Goal: Task Accomplishment & Management: Complete application form

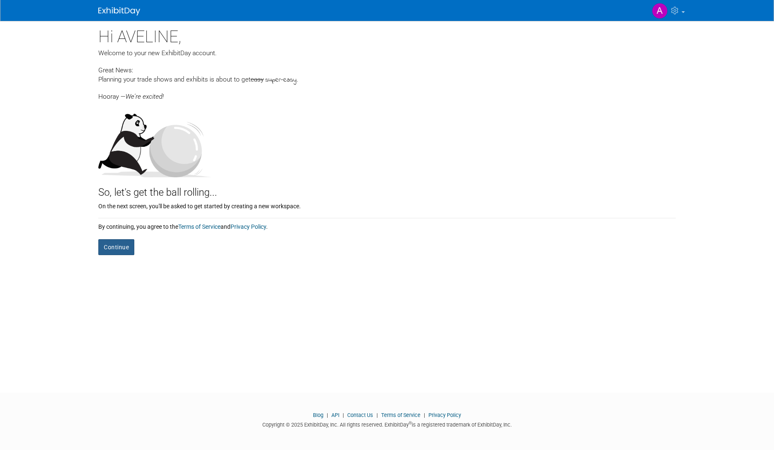
click at [110, 249] on button "Continue" at bounding box center [116, 247] width 36 height 16
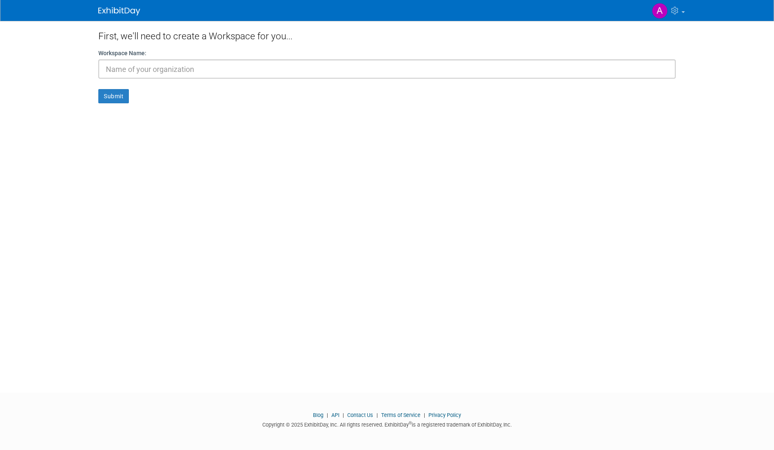
click at [200, 76] on input "text" at bounding box center [386, 68] width 577 height 19
type input "PRODUCTRONICA"
click at [98, 89] on button "Submit" at bounding box center [113, 96] width 31 height 14
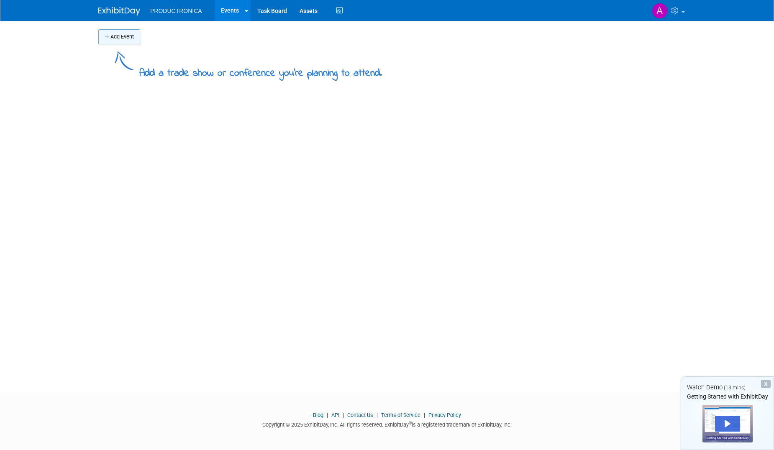
click at [131, 34] on button "Add Event" at bounding box center [119, 36] width 42 height 15
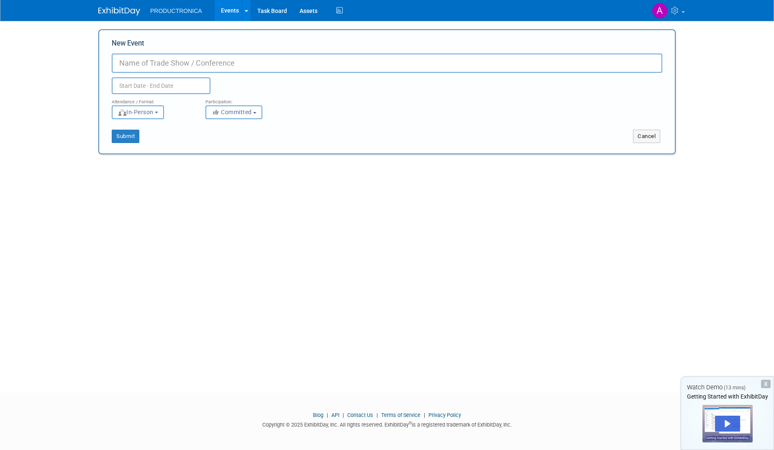
click at [164, 64] on input "New Event" at bounding box center [387, 63] width 551 height 19
click at [181, 13] on span "PRODUCTRONICA" at bounding box center [176, 11] width 52 height 7
click at [148, 60] on input "New Event" at bounding box center [387, 63] width 551 height 19
type input "PROUCTRONICA MUNICH"
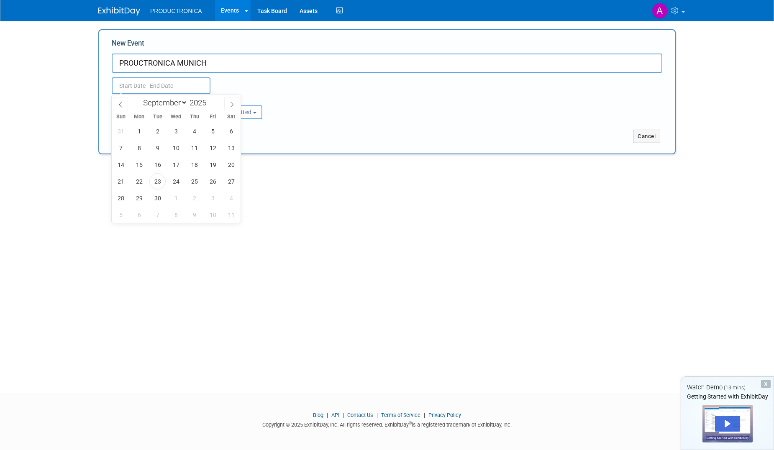
click at [154, 91] on input "text" at bounding box center [161, 85] width 99 height 17
click at [228, 105] on span at bounding box center [231, 104] width 15 height 14
select select "10"
click at [156, 183] on span "18" at bounding box center [157, 181] width 16 height 16
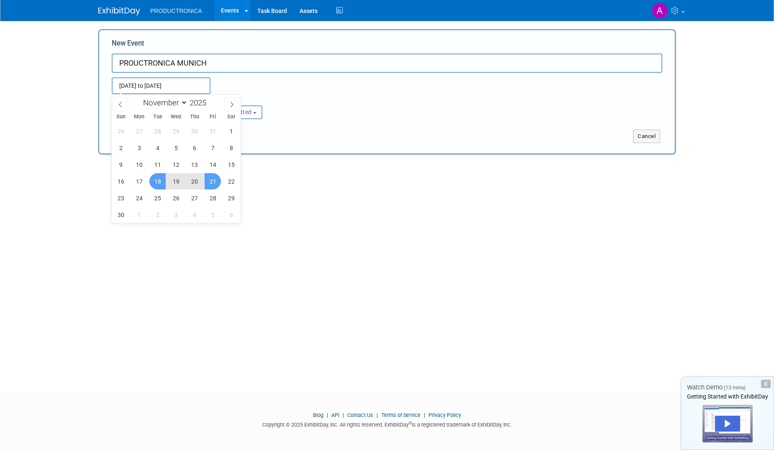
click at [210, 183] on span "21" at bounding box center [213, 181] width 16 height 16
type input "[DATE] to [DATE]"
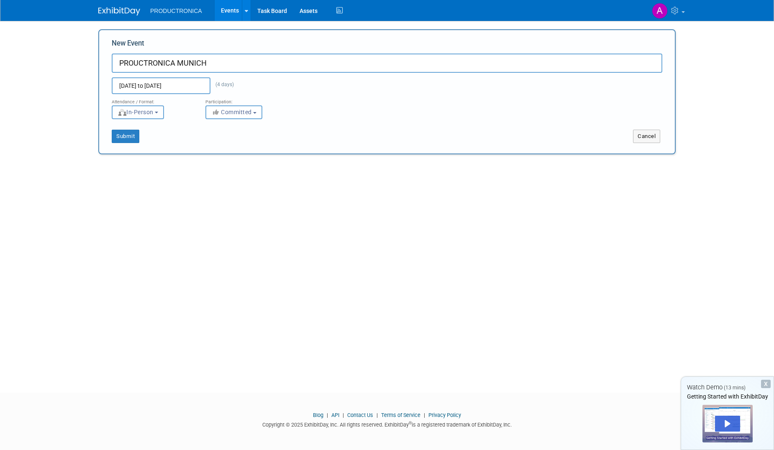
click at [163, 113] on button "In-Person" at bounding box center [138, 112] width 52 height 14
click at [151, 158] on label "Hybrid" at bounding box center [140, 159] width 49 height 11
click at [120, 158] on input "Hybrid" at bounding box center [116, 158] width 5 height 5
select select "3"
click at [256, 113] on b "button" at bounding box center [254, 113] width 3 height 2
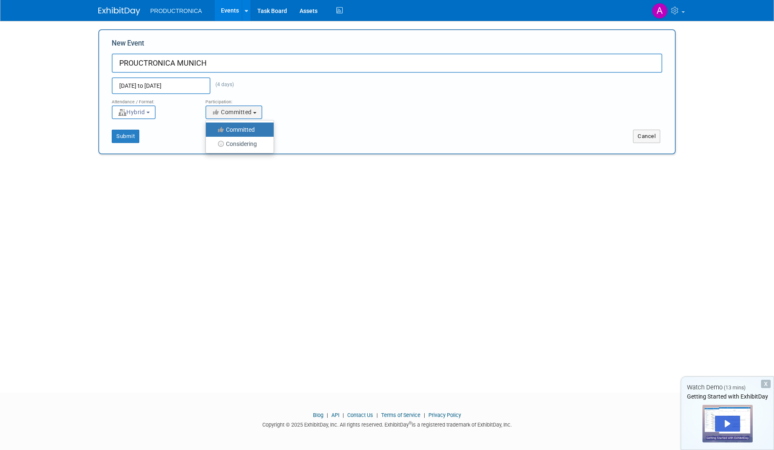
click at [241, 133] on label "Committed" at bounding box center [237, 129] width 55 height 11
click at [213, 133] on input "Committed" at bounding box center [210, 129] width 5 height 5
click at [120, 138] on button "Submit" at bounding box center [126, 136] width 28 height 13
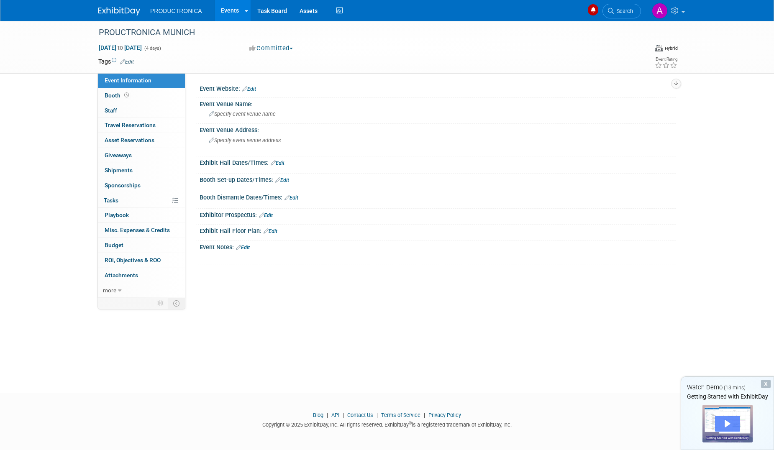
click at [723, 423] on div "Play" at bounding box center [727, 424] width 25 height 16
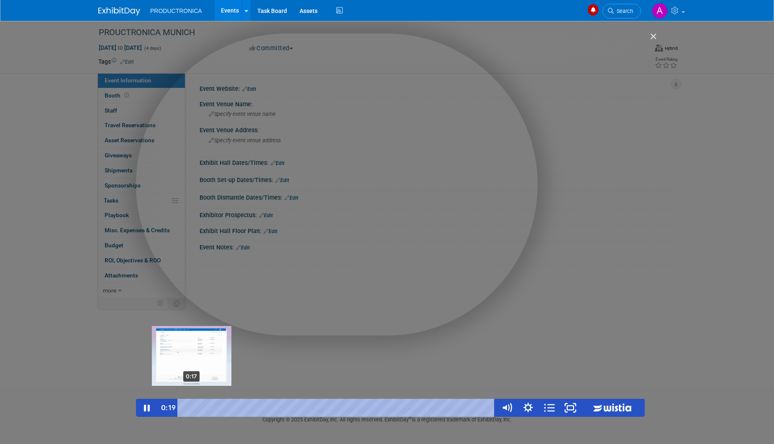
click at [192, 409] on div "Playbar" at bounding box center [192, 408] width 6 height 6
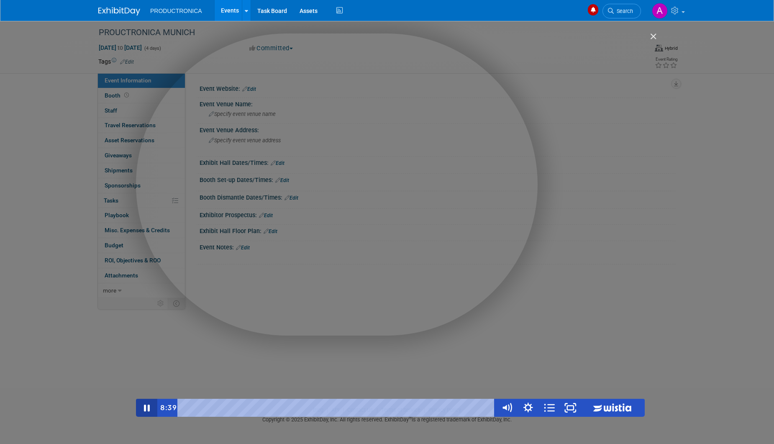
click at [145, 406] on icon "Pause" at bounding box center [147, 408] width 6 height 7
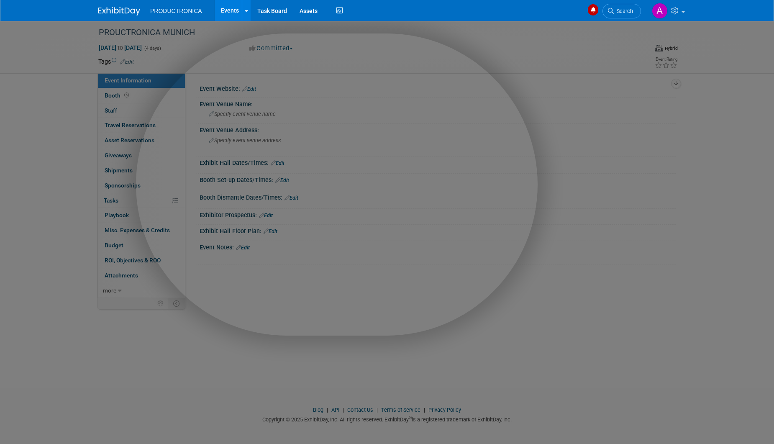
click at [666, 110] on div at bounding box center [390, 242] width 780 height 484
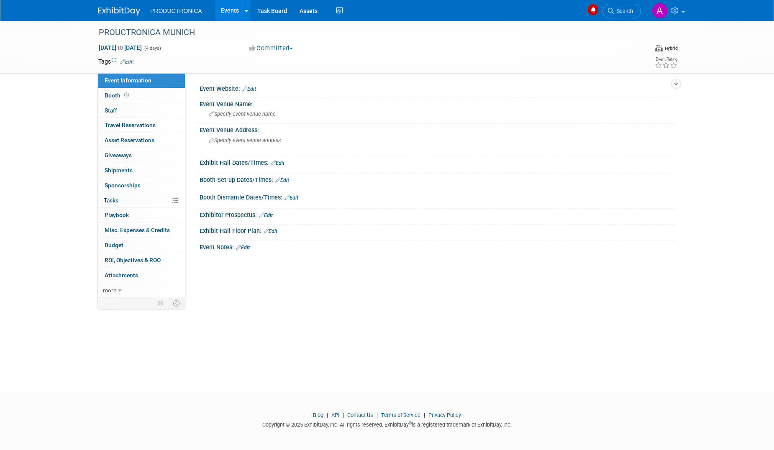
click at [254, 89] on link "Edit" at bounding box center [249, 89] width 14 height 6
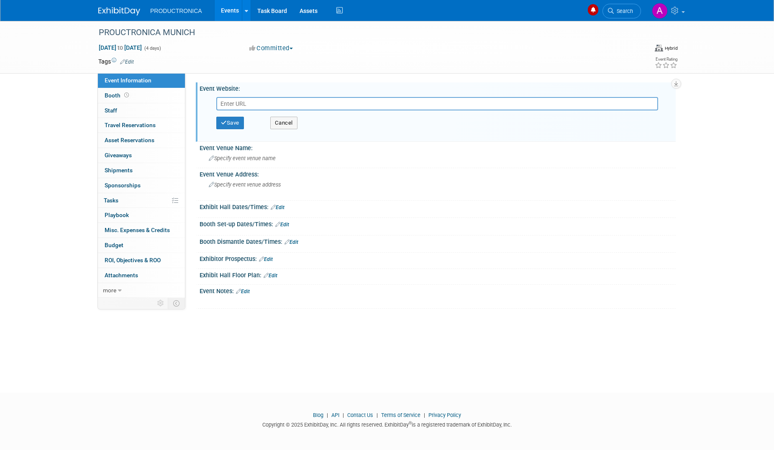
click at [258, 98] on input "text" at bounding box center [437, 103] width 442 height 13
click at [228, 105] on input "text" at bounding box center [437, 103] width 442 height 13
paste input "[URL][DOMAIN_NAME]"
type input "[URL][DOMAIN_NAME]"
click at [234, 120] on button "Save" at bounding box center [230, 123] width 28 height 13
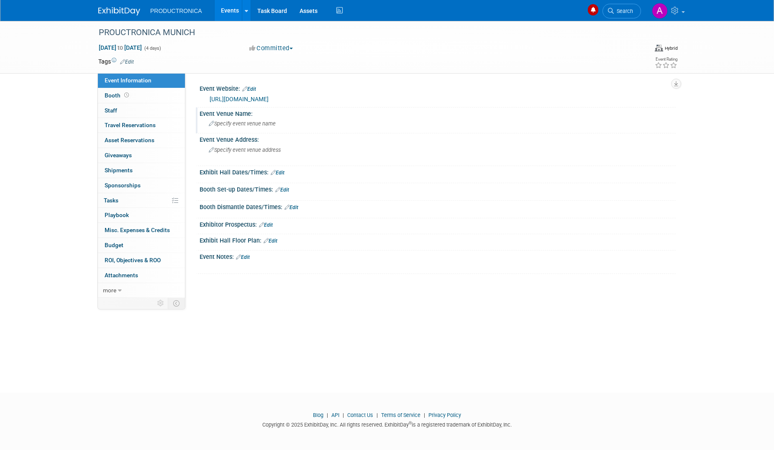
click at [216, 123] on span "Specify event venue name" at bounding box center [242, 123] width 67 height 6
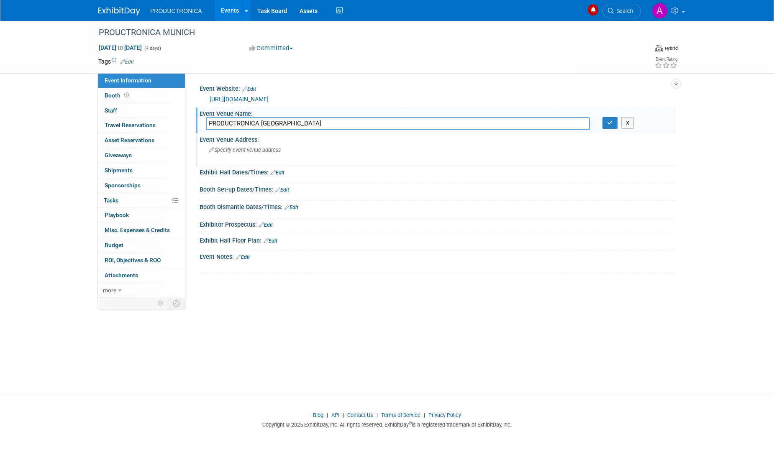
type input "PRODUCTRONICA [GEOGRAPHIC_DATA]"
click at [238, 143] on div "Specify event venue address" at bounding box center [299, 152] width 186 height 19
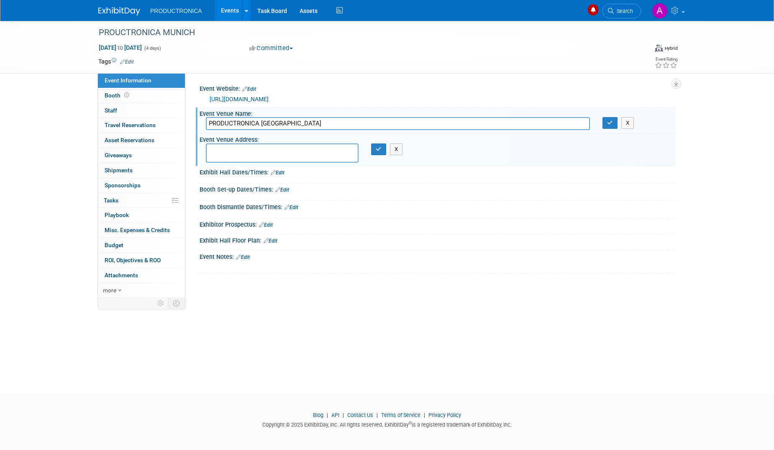
click at [236, 147] on textarea at bounding box center [282, 152] width 153 height 19
paste textarea "[URL][DOMAIN_NAME]"
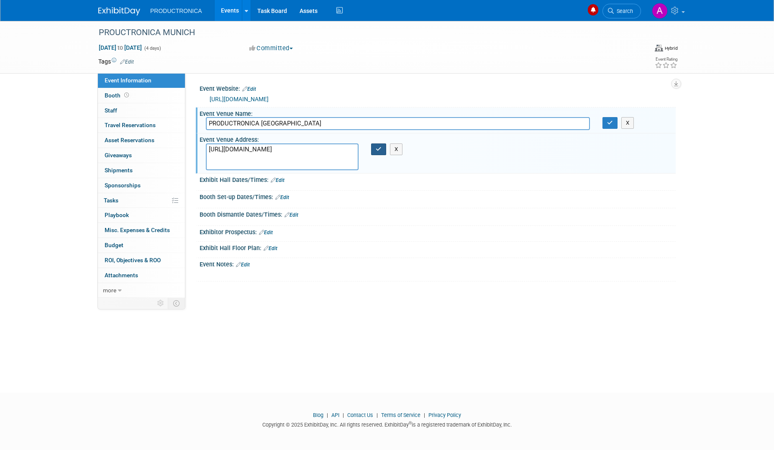
type textarea "[URL][DOMAIN_NAME]"
click at [380, 147] on icon "button" at bounding box center [379, 148] width 6 height 5
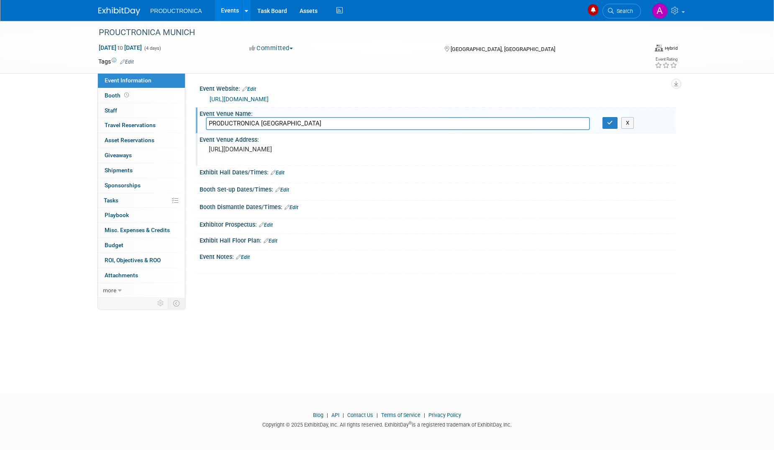
click at [279, 173] on link "Edit" at bounding box center [278, 173] width 14 height 6
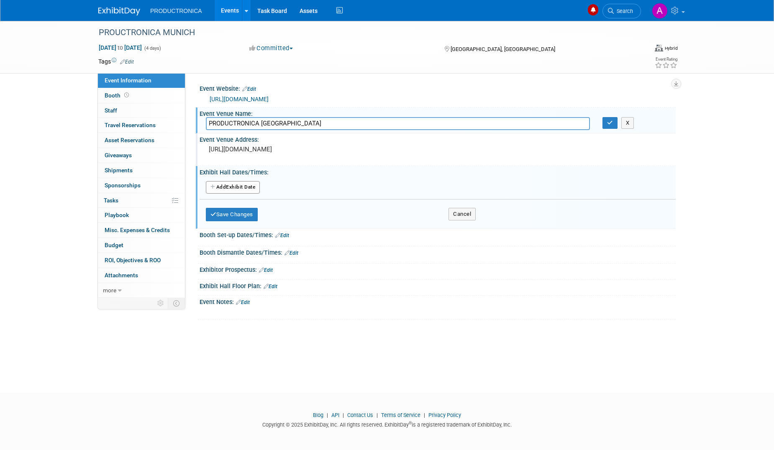
click at [242, 185] on button "Add Another Exhibit Date" at bounding box center [233, 187] width 54 height 13
